Goal: Ask a question

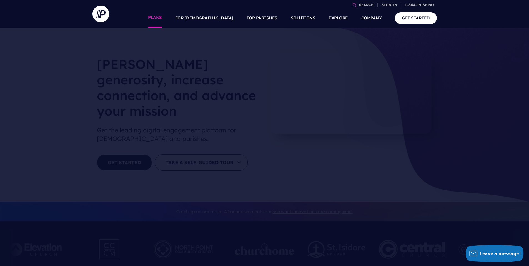
click at [162, 18] on link "PLANS" at bounding box center [155, 17] width 14 height 19
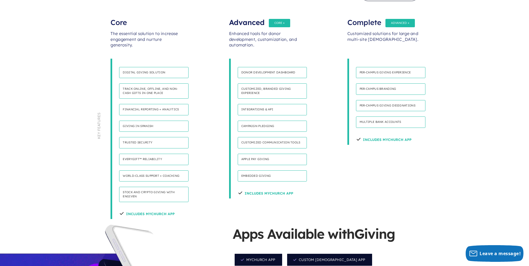
scroll to position [306, 0]
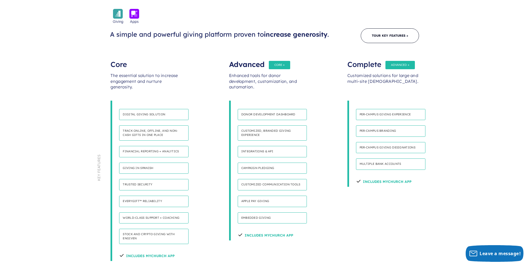
click at [254, 56] on div "Advanced" at bounding box center [264, 61] width 71 height 11
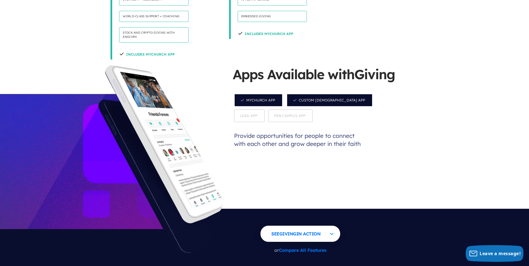
scroll to position [583, 0]
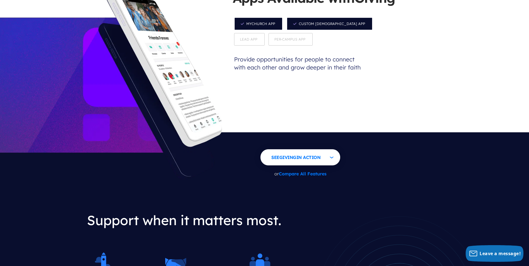
click at [311, 171] on link "Compare All Features" at bounding box center [303, 174] width 48 height 6
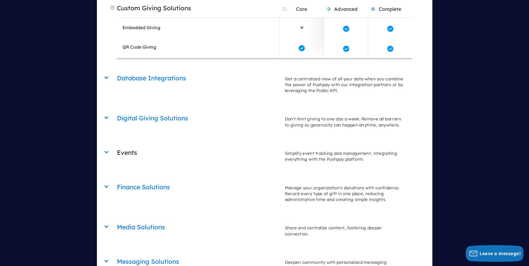
scroll to position [1301, 0]
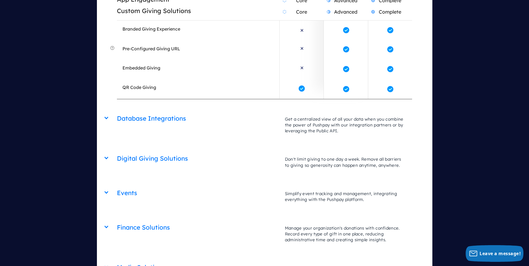
click at [136, 151] on h2 "Digital Giving Solutions" at bounding box center [198, 158] width 163 height 14
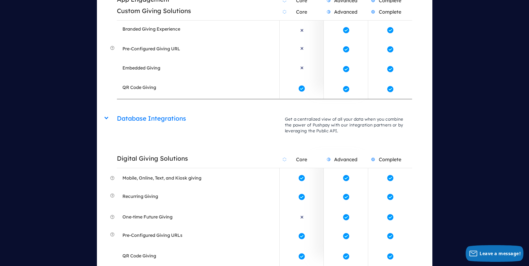
scroll to position [1467, 0]
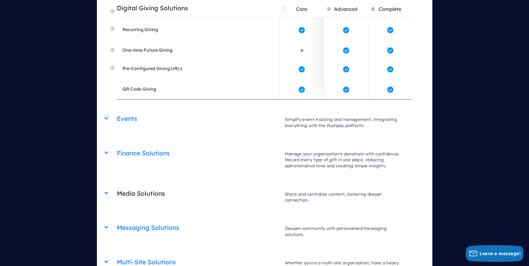
click at [135, 186] on h2 "Media Solutions" at bounding box center [198, 193] width 163 height 14
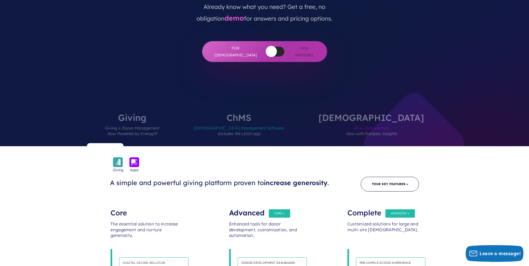
scroll to position [184, 0]
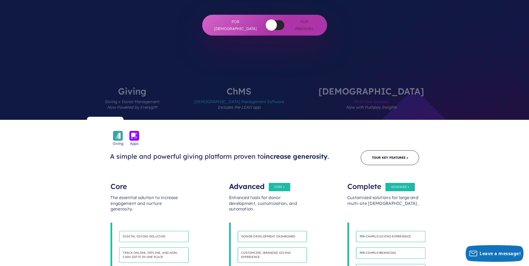
click at [370, 87] on label "ChurchStaq All-in-One Solution Now with Pushpay Insights" at bounding box center [371, 103] width 139 height 33
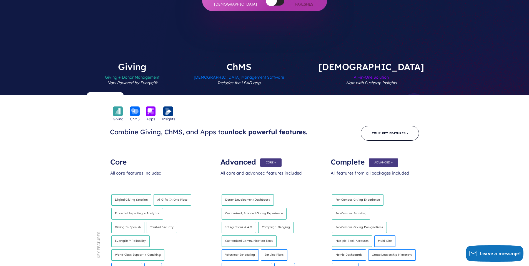
scroll to position [156, 0]
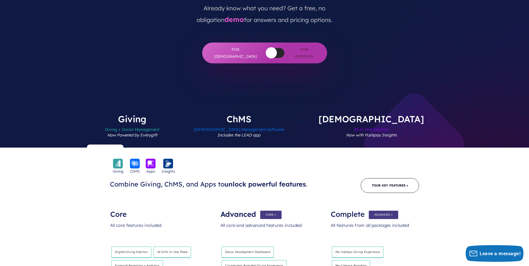
click at [176, 114] on label "Giving Giving + Donor Management Now Powered by Everygift" at bounding box center [132, 130] width 88 height 33
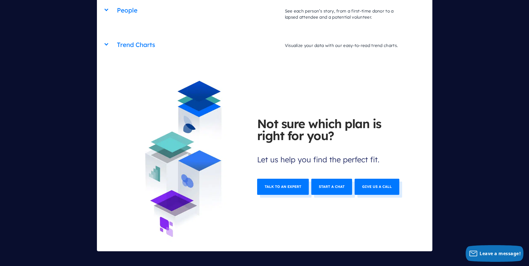
scroll to position [2378, 0]
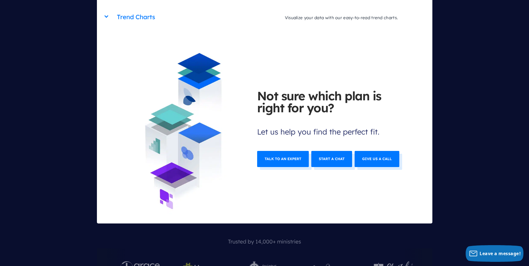
click at [334, 151] on link "Start a chat" at bounding box center [331, 159] width 41 height 16
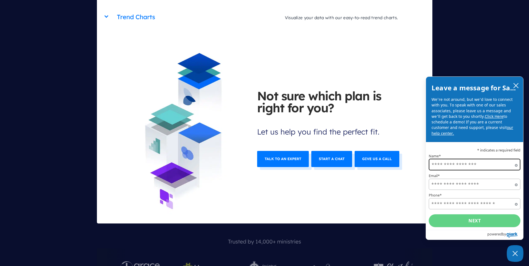
click at [468, 166] on input "Name*" at bounding box center [475, 165] width 92 height 12
type input "**********"
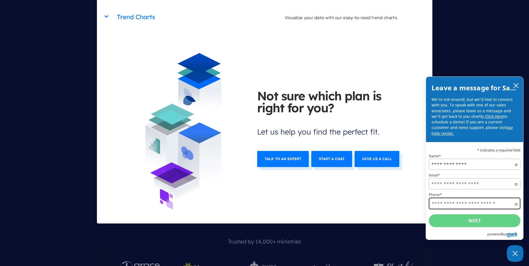
type input "**********"
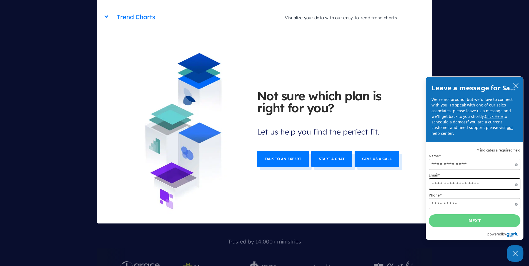
click at [456, 185] on input "Email*" at bounding box center [475, 184] width 92 height 12
type input "**********"
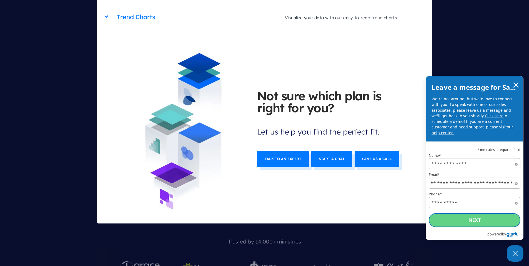
click at [477, 221] on button "Next" at bounding box center [475, 220] width 92 height 14
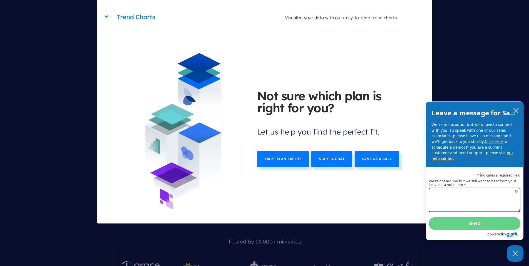
click at [444, 193] on textarea "We're not around but we still want to hear from you! Leave us a note here.*" at bounding box center [475, 200] width 92 height 24
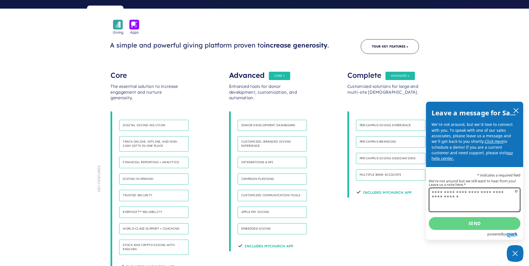
scroll to position [156, 0]
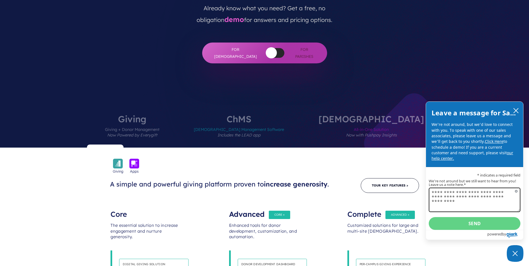
type textarea "**********"
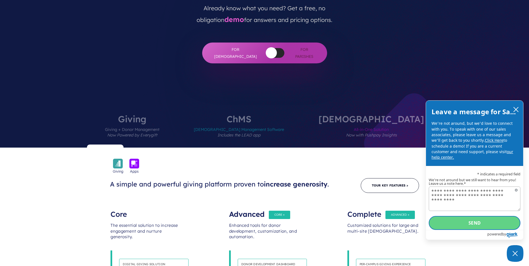
click at [473, 225] on button "Send" at bounding box center [475, 223] width 92 height 14
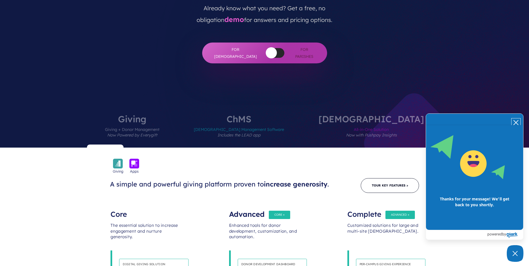
click at [516, 122] on icon "close chatbox" at bounding box center [516, 122] width 4 height 4
